Goal: Information Seeking & Learning: Find specific fact

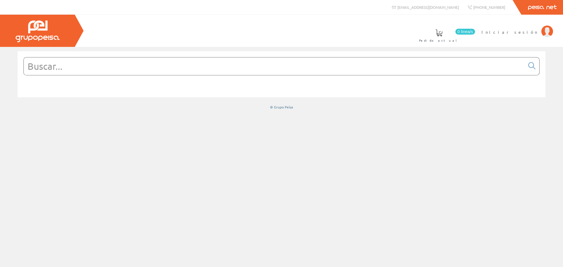
click at [241, 69] on input "text" at bounding box center [274, 67] width 501 height 18
click at [526, 31] on span "Iniciar sesión" at bounding box center [510, 32] width 57 height 6
click at [321, 68] on input "text" at bounding box center [274, 67] width 501 height 18
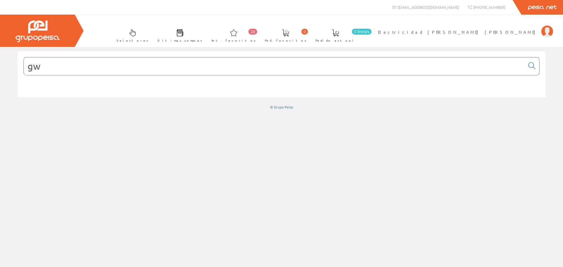
type input "g"
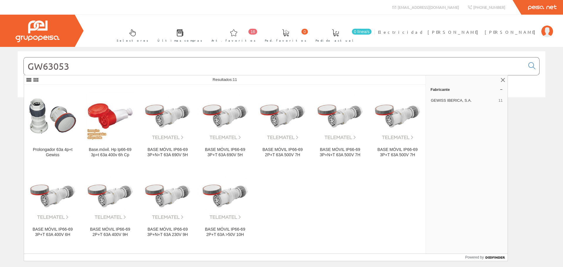
type input "GW63053"
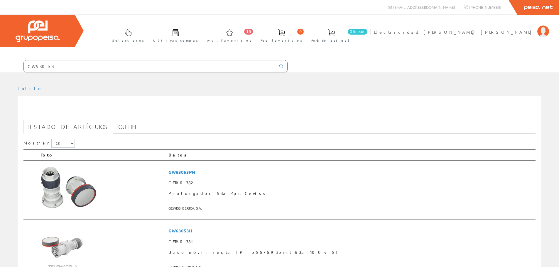
drag, startPoint x: 0, startPoint y: 0, endPoint x: 49, endPoint y: 121, distance: 130.2
click at [49, 121] on link "Listado de artículos" at bounding box center [67, 127] width 89 height 14
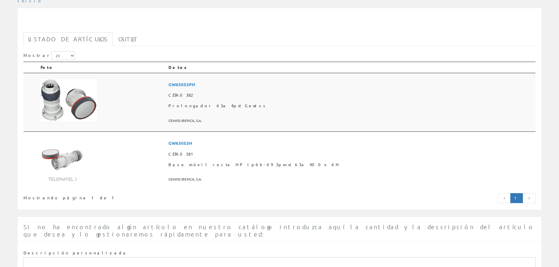
scroll to position [88, 0]
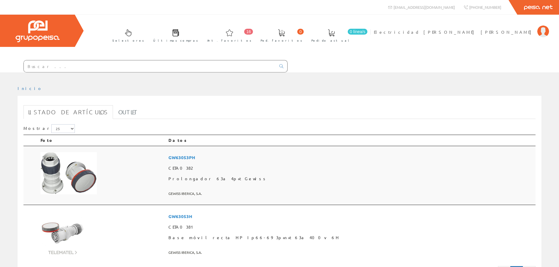
click at [252, 154] on span "GW63053PH" at bounding box center [350, 157] width 365 height 11
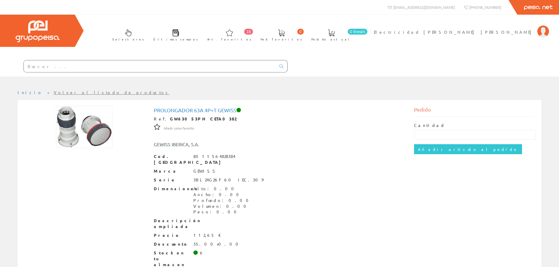
scroll to position [23, 0]
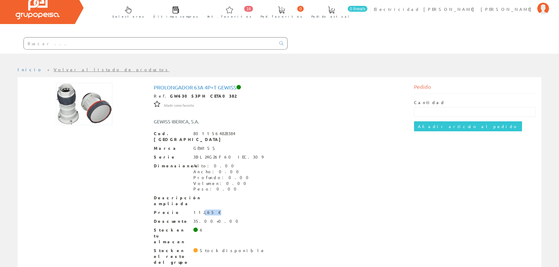
drag, startPoint x: 200, startPoint y: 205, endPoint x: 210, endPoint y: 206, distance: 9.7
click at [210, 210] on div "Precio 112,65 €" at bounding box center [280, 213] width 252 height 6
click at [97, 117] on img at bounding box center [84, 104] width 56 height 42
click at [186, 88] on h1 "Prolongador 63a 4p+t Gewiss" at bounding box center [280, 88] width 252 height 6
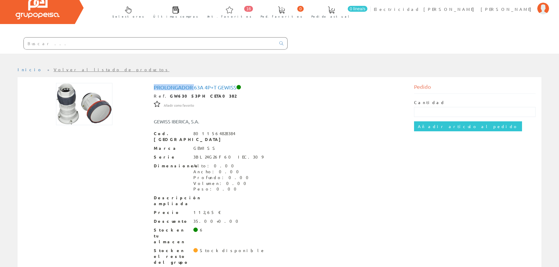
click at [186, 88] on h1 "Prolongador 63a 4p+t Gewiss" at bounding box center [280, 88] width 252 height 6
click at [226, 90] on h1 "Prolongador 63a 4p+t Gewiss" at bounding box center [280, 88] width 252 height 6
click at [470, 110] on input "text" at bounding box center [474, 112] width 121 height 10
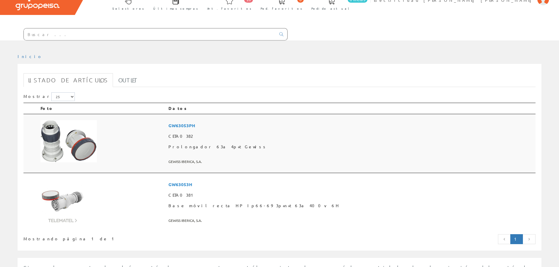
scroll to position [88, 0]
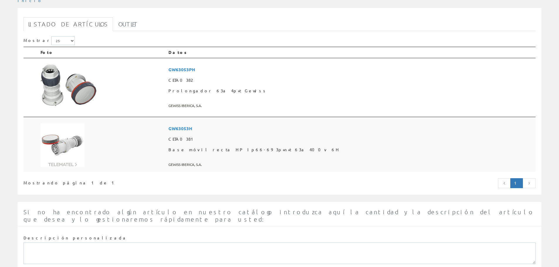
click at [298, 140] on span "CETA0381" at bounding box center [350, 139] width 365 height 11
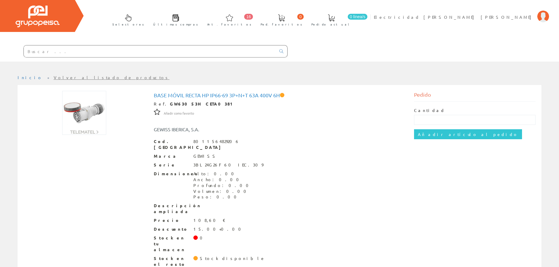
scroll to position [23, 0]
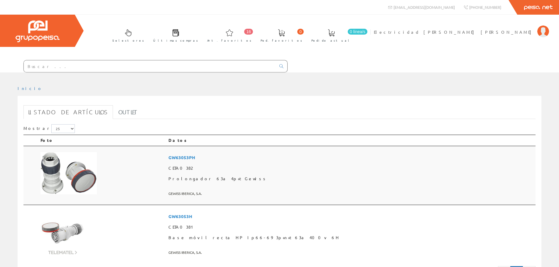
scroll to position [88, 0]
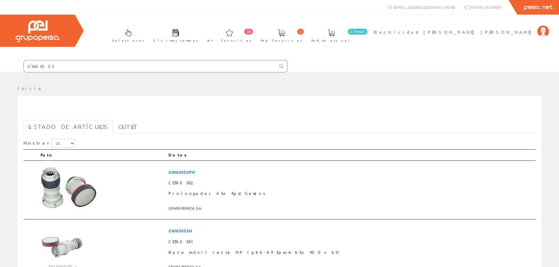
scroll to position [88, 0]
